Goal: Use online tool/utility: Utilize a website feature to perform a specific function

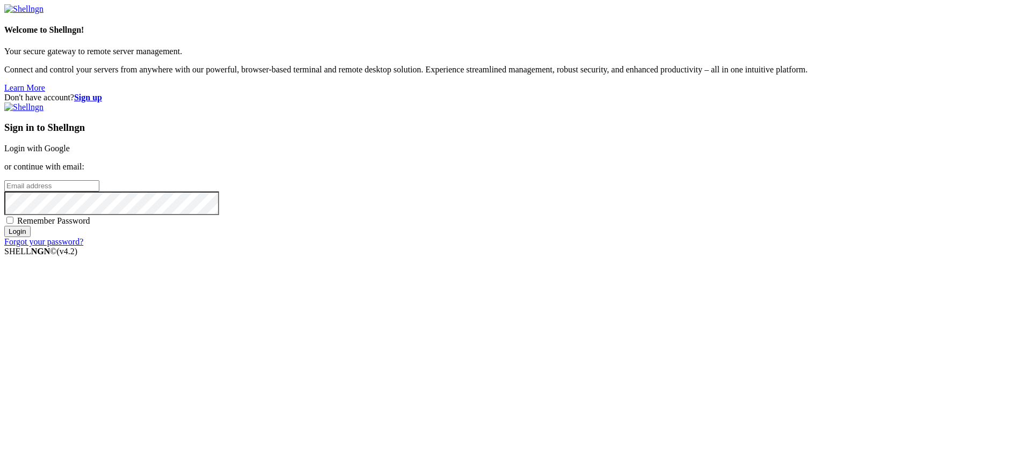
click at [70, 153] on link "Login with Google" at bounding box center [36, 148] width 65 height 9
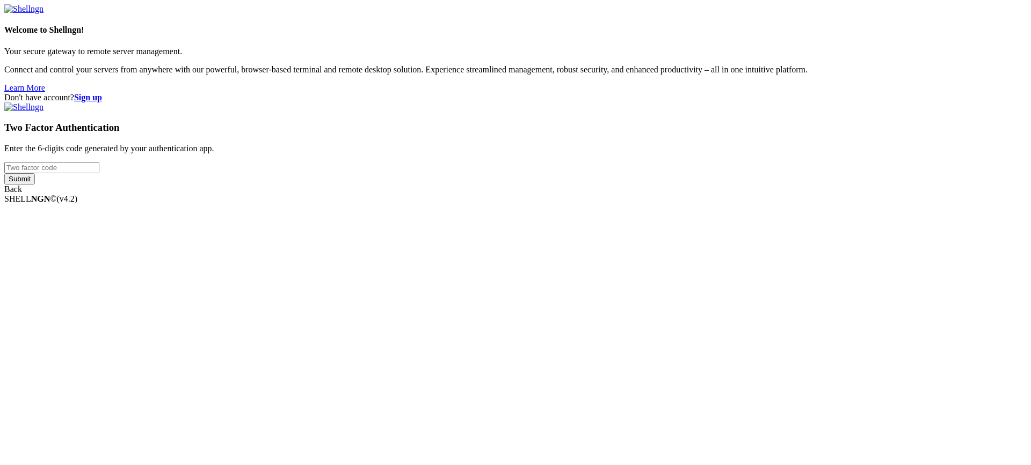
click at [99, 173] on input "number" at bounding box center [51, 167] width 95 height 11
type input "331019"
click at [4, 173] on input "Submit" at bounding box center [19, 178] width 31 height 11
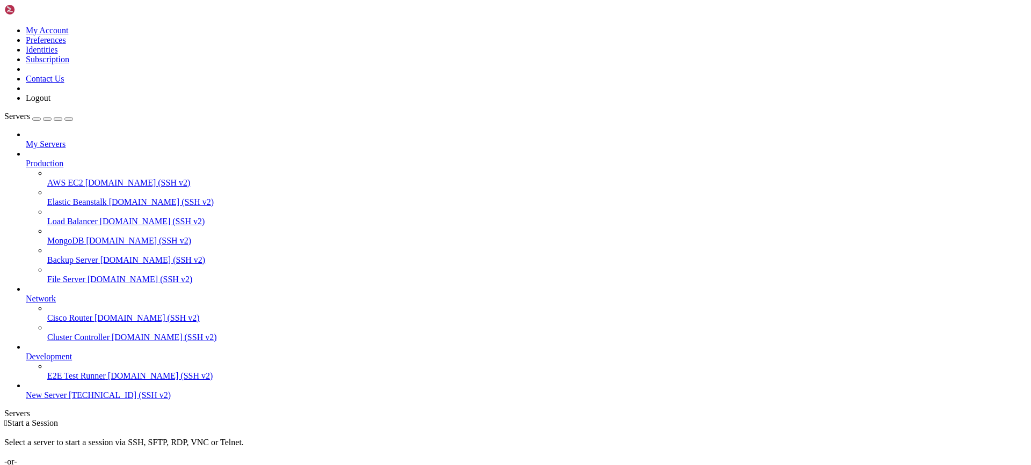
click at [97, 400] on span "[TECHNICAL_ID] (SSH v2)" at bounding box center [120, 395] width 102 height 9
drag, startPoint x: 55, startPoint y: 735, endPoint x: 150, endPoint y: 736, distance: 95.6
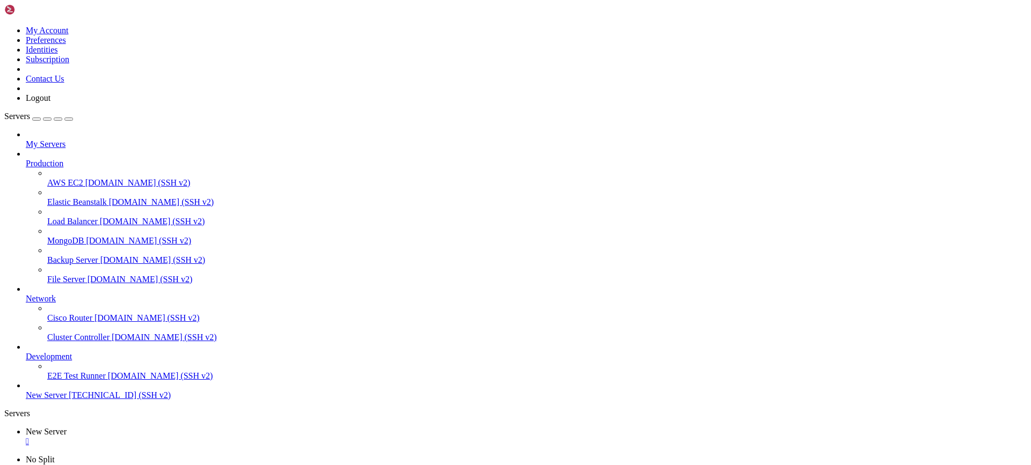
drag, startPoint x: 293, startPoint y: 790, endPoint x: 9, endPoint y: 792, distance: 284.0
drag, startPoint x: 356, startPoint y: 820, endPoint x: 436, endPoint y: 862, distance: 90.3
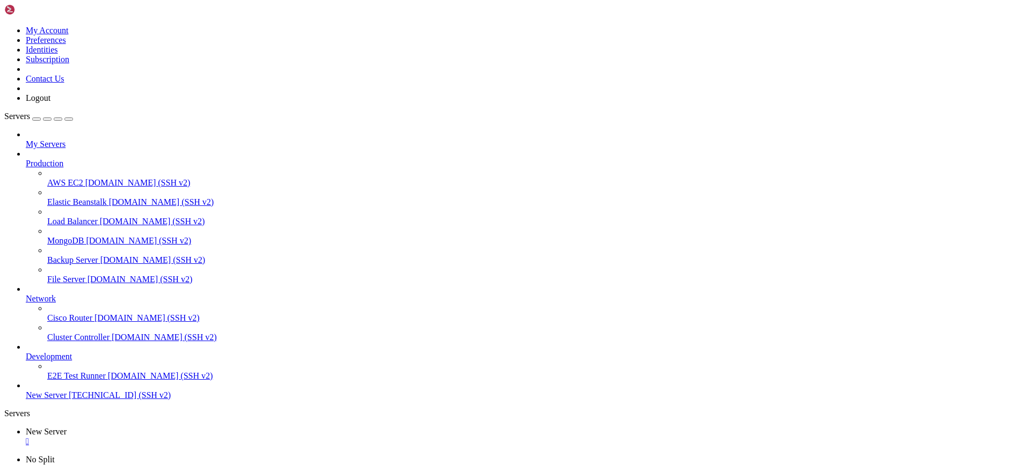
drag, startPoint x: 436, startPoint y: 862, endPoint x: 354, endPoint y: 904, distance: 92.4
drag, startPoint x: 361, startPoint y: 904, endPoint x: 347, endPoint y: 914, distance: 17.3
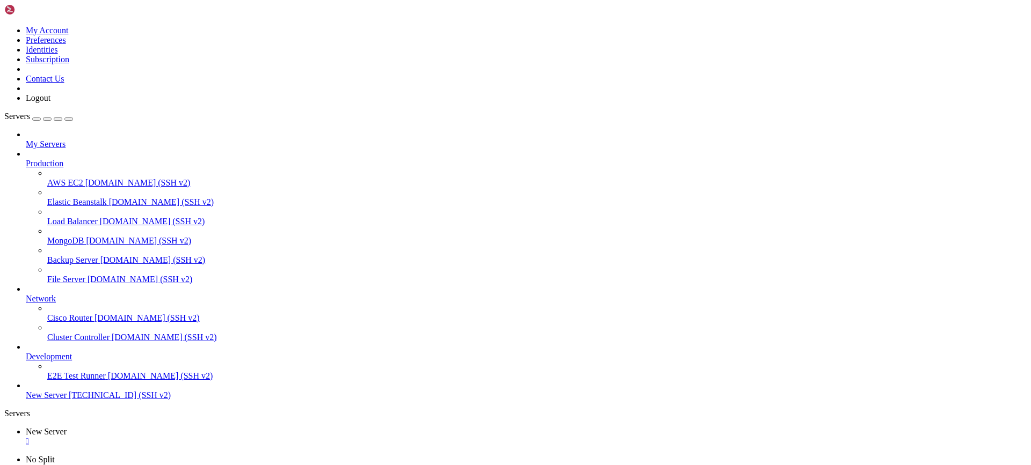
drag, startPoint x: 347, startPoint y: 914, endPoint x: 337, endPoint y: 914, distance: 10.2
drag, startPoint x: 337, startPoint y: 914, endPoint x: 317, endPoint y: 938, distance: 31.2
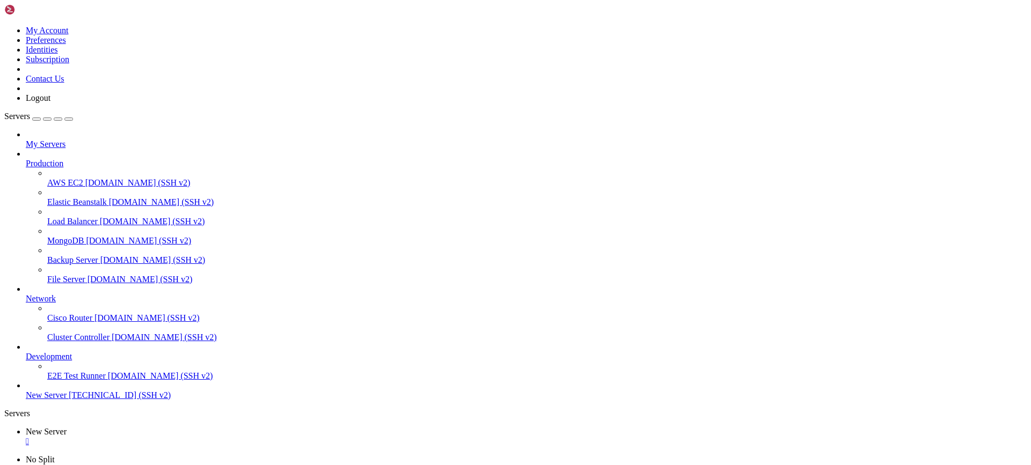
scroll to position [11, 0]
